Goal: Information Seeking & Learning: Find specific fact

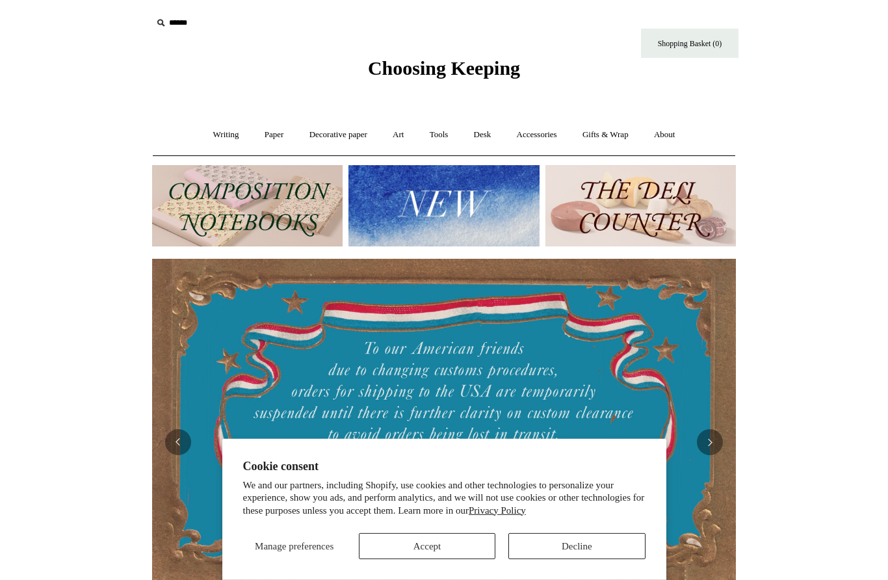
scroll to position [10, 0]
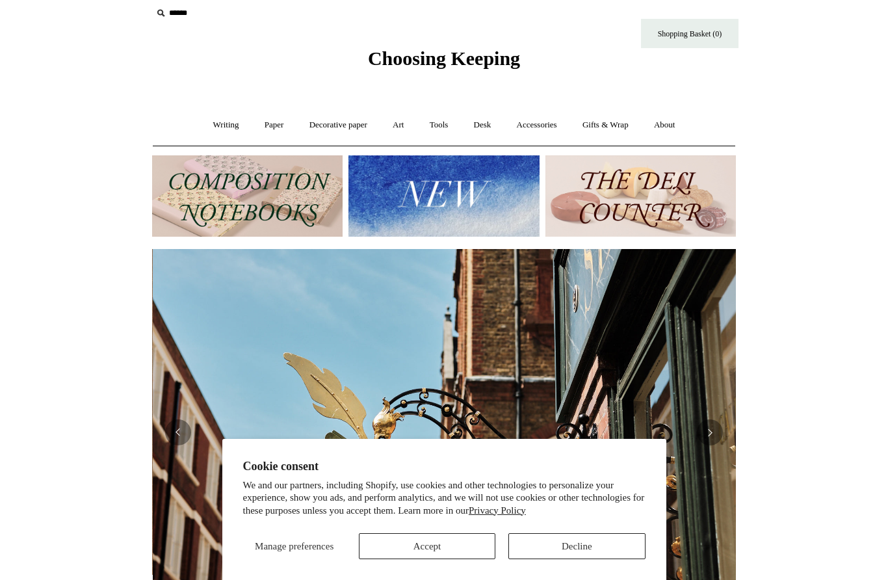
click at [589, 543] on button "Decline" at bounding box center [576, 546] width 136 height 26
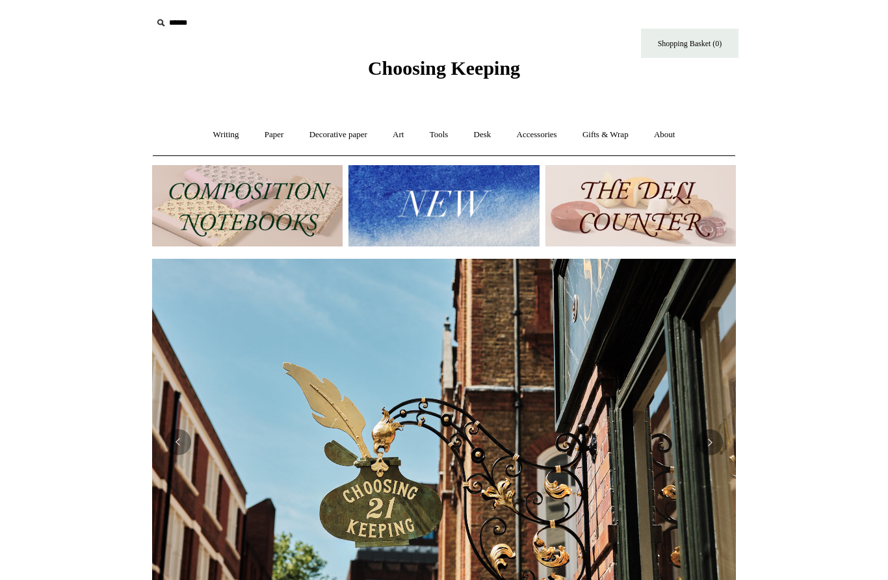
scroll to position [0, 583]
click at [152, 15] on input "text" at bounding box center [232, 23] width 160 height 24
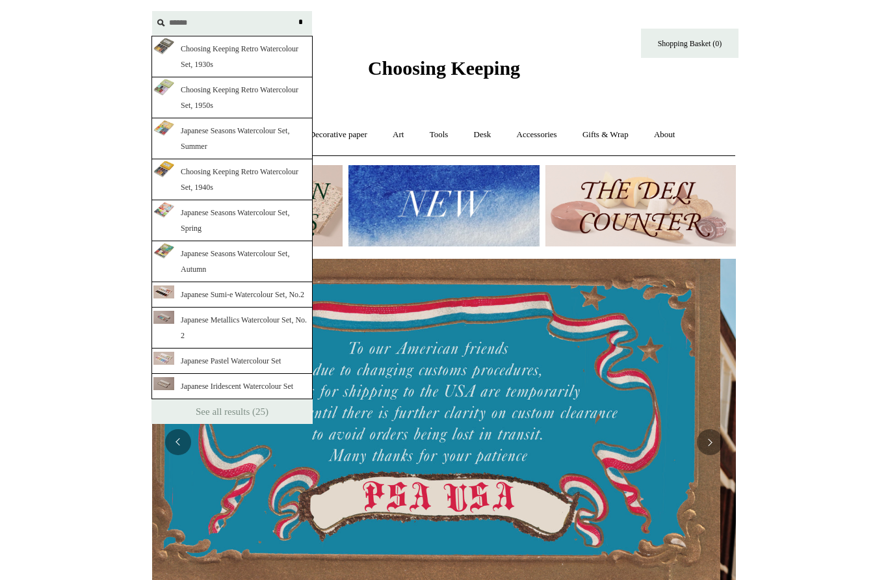
scroll to position [0, 0]
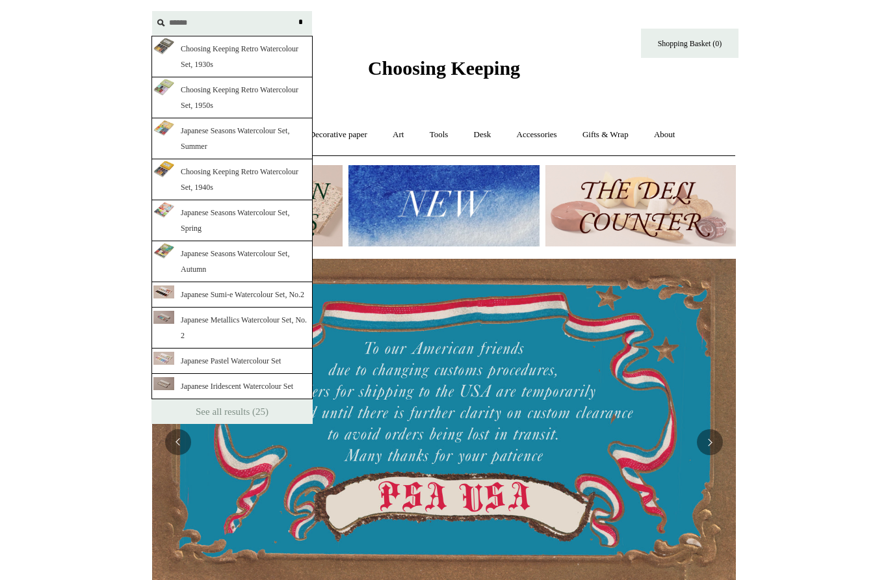
type input "*******"
click at [300, 22] on input "*" at bounding box center [300, 22] width 13 height 23
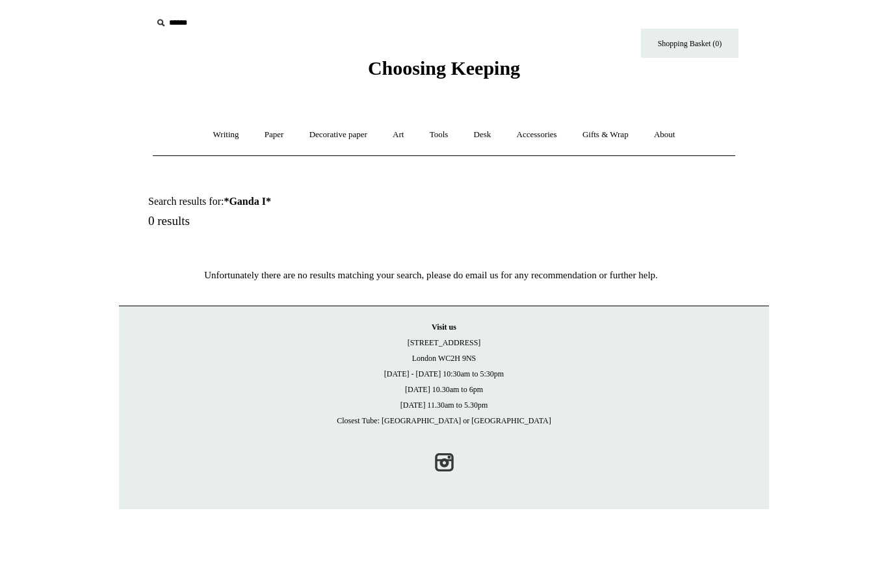
click at [185, 27] on input "text" at bounding box center [232, 23] width 160 height 24
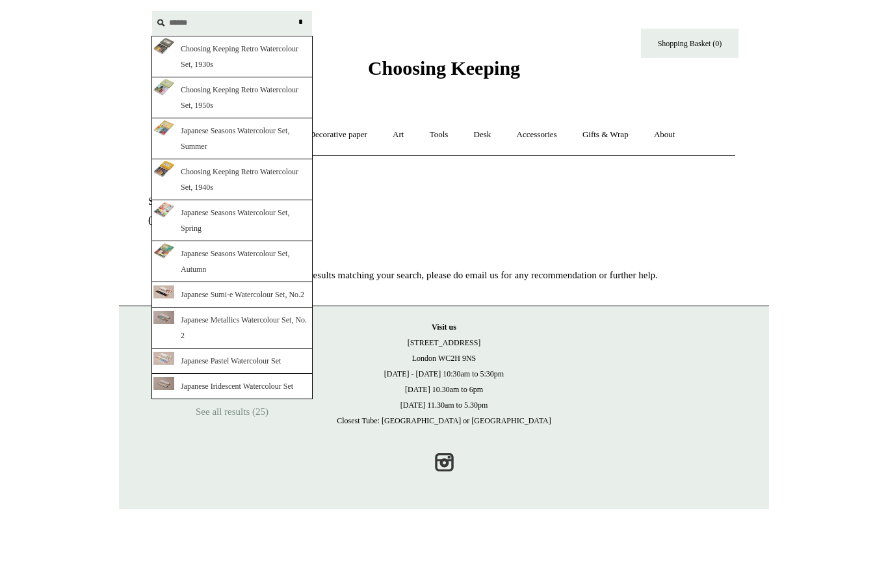
type input "******"
click at [300, 22] on input "*" at bounding box center [300, 22] width 13 height 23
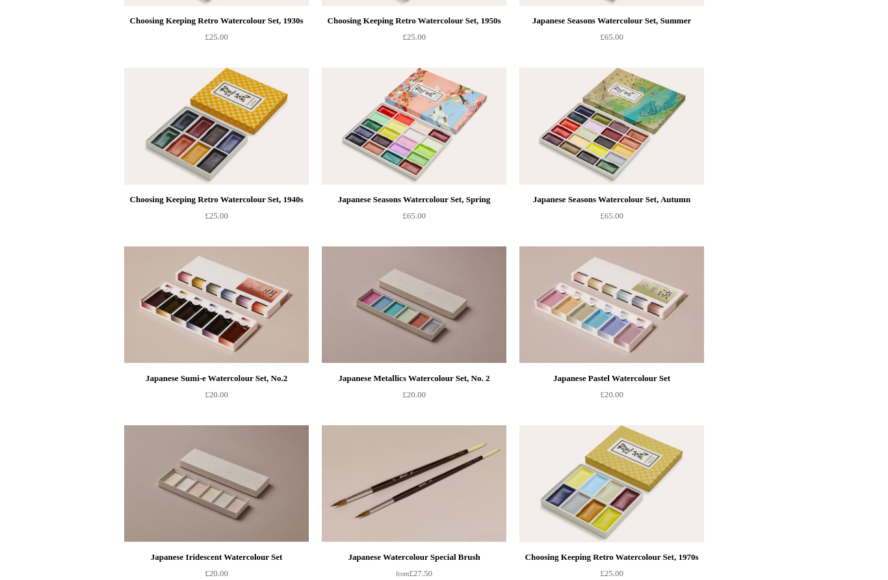
scroll to position [379, 0]
